Goal: Navigation & Orientation: Find specific page/section

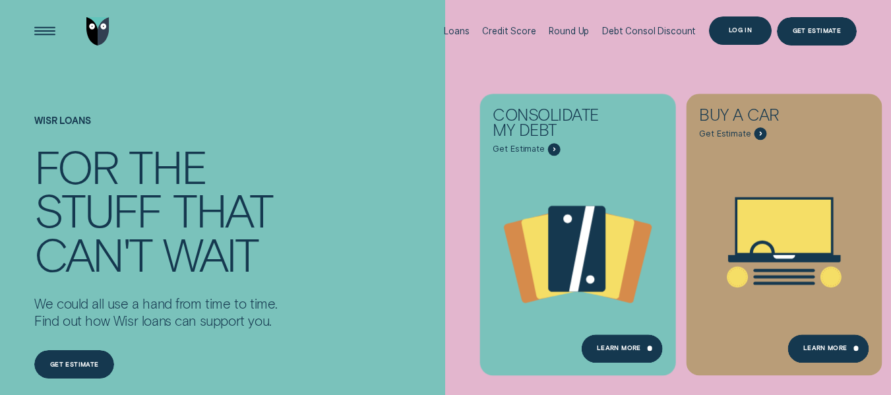
click at [749, 32] on div "Log in" at bounding box center [740, 30] width 23 height 5
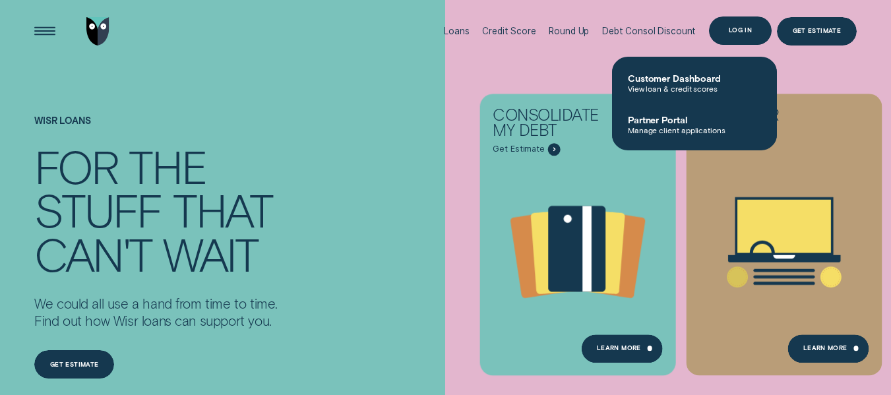
click at [746, 31] on div "Log in" at bounding box center [740, 30] width 23 height 5
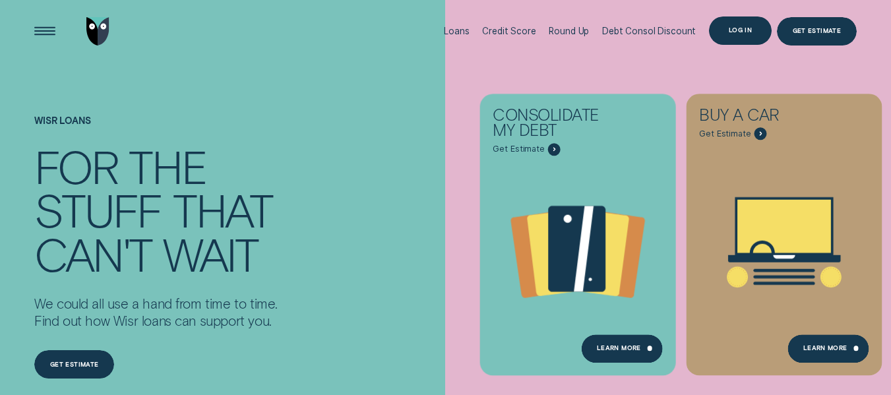
click at [746, 31] on div "Log in" at bounding box center [740, 30] width 23 height 5
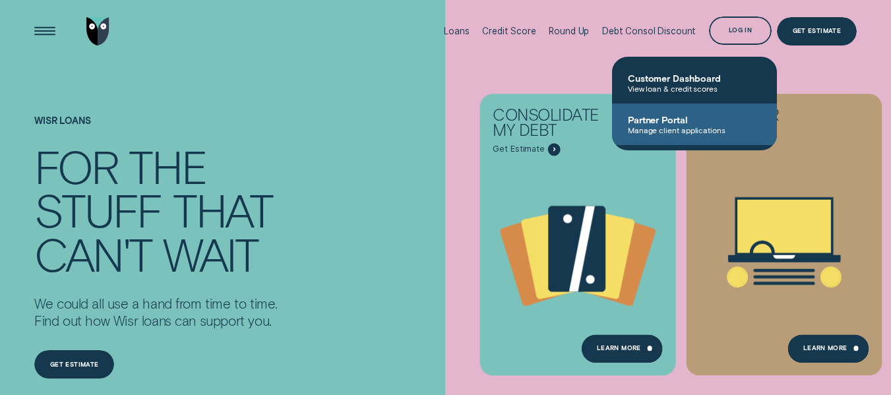
click at [677, 127] on span "Manage client applications" at bounding box center [694, 129] width 133 height 9
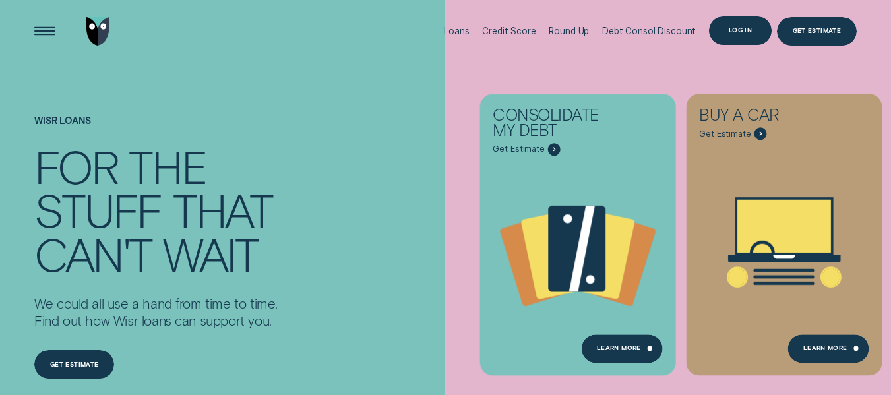
click at [743, 32] on div "Log in" at bounding box center [740, 30] width 23 height 5
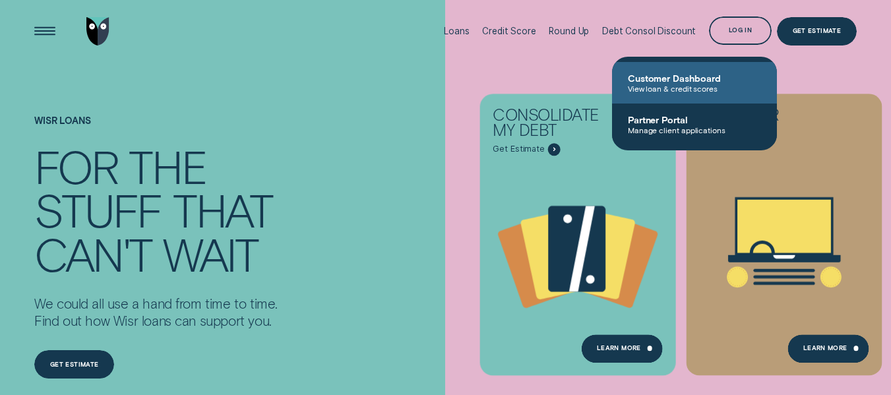
click at [688, 84] on span "View loan & credit scores" at bounding box center [694, 88] width 133 height 9
